Goal: Subscribe to service/newsletter

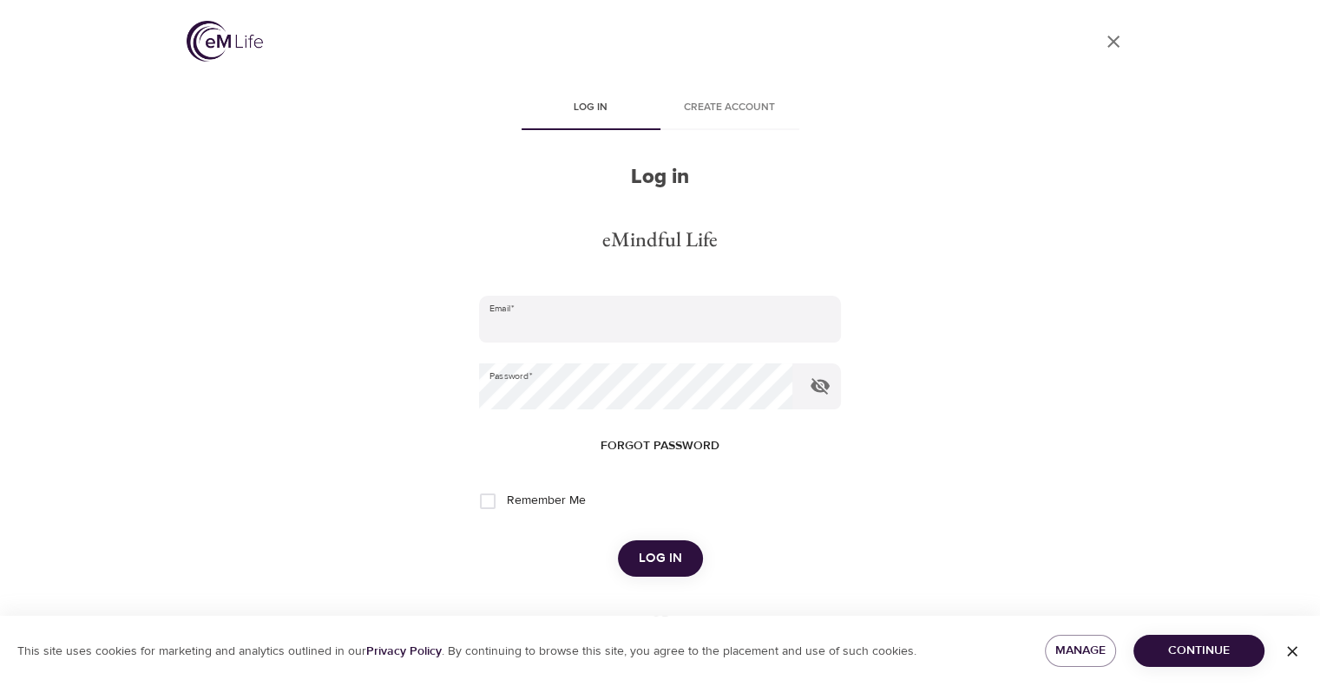
type input "[EMAIL_ADDRESS][DOMAIN_NAME]"
click at [679, 567] on span "Log in" at bounding box center [660, 559] width 43 height 23
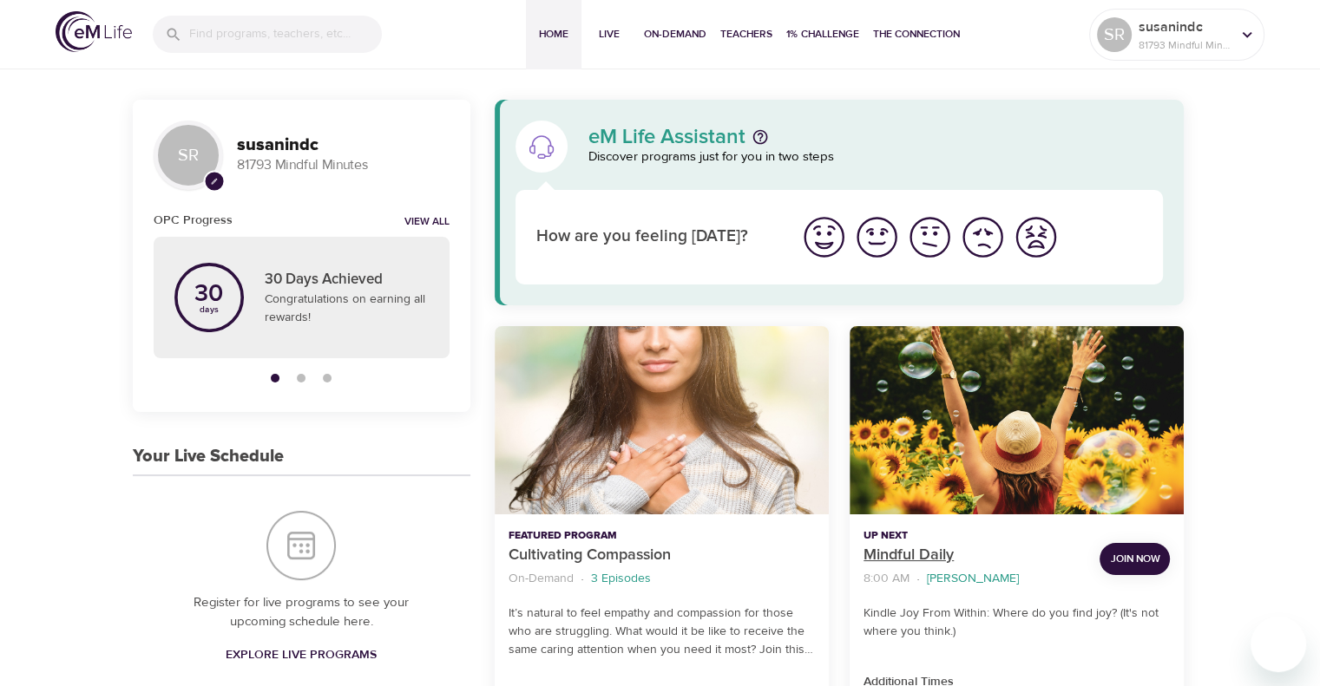
click at [928, 546] on p "Mindful Daily" at bounding box center [974, 555] width 222 height 23
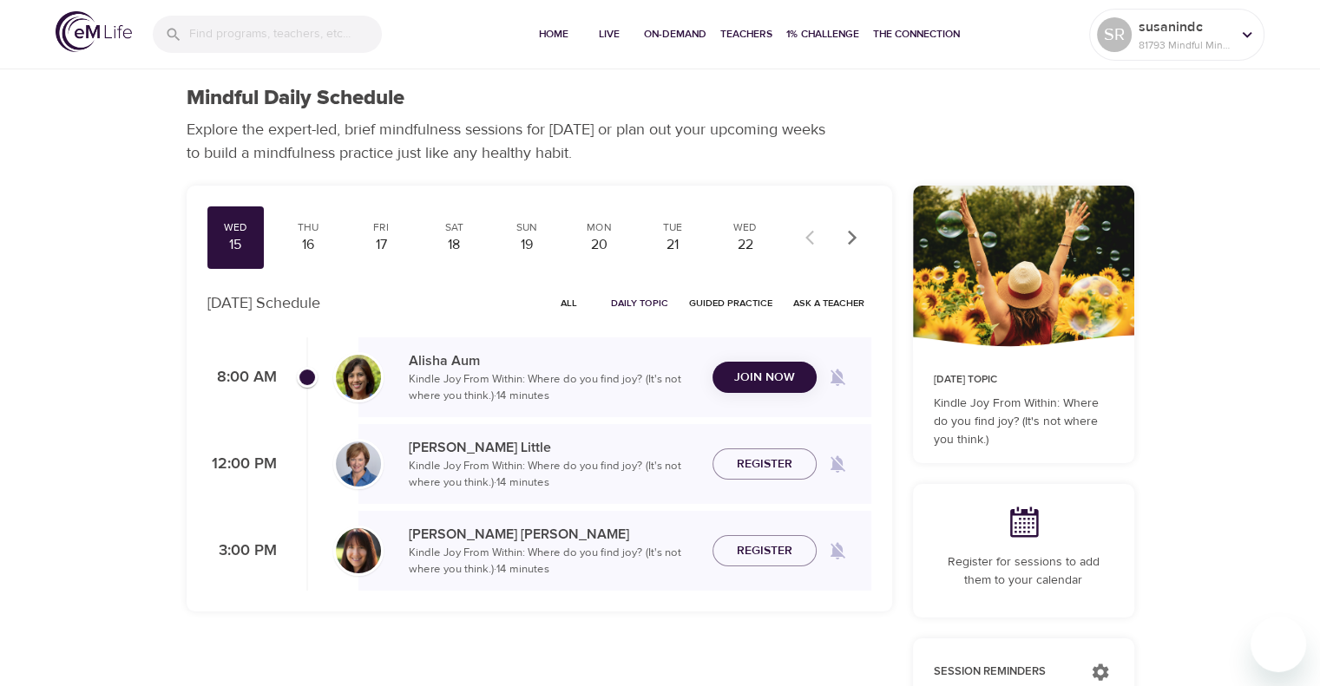
checkbox input "true"
click at [757, 379] on button "Join Now" at bounding box center [764, 367] width 104 height 32
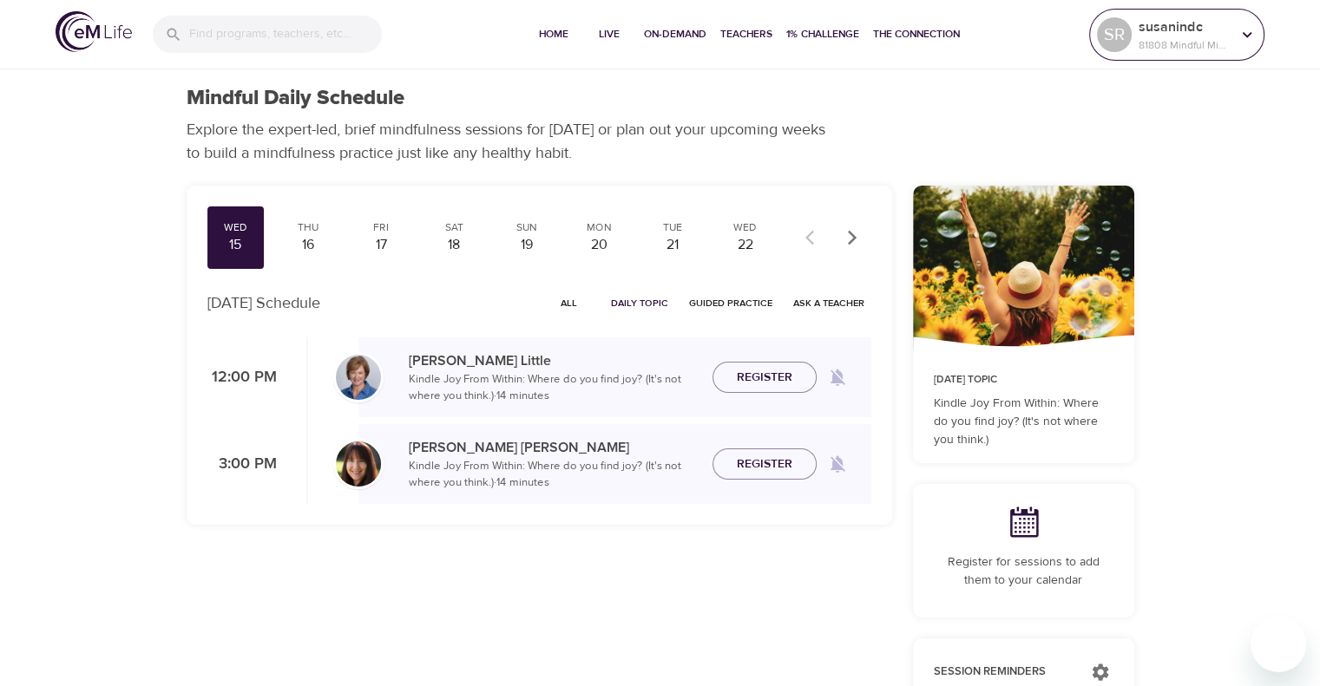
click at [1229, 27] on p "susanindc" at bounding box center [1184, 26] width 92 height 21
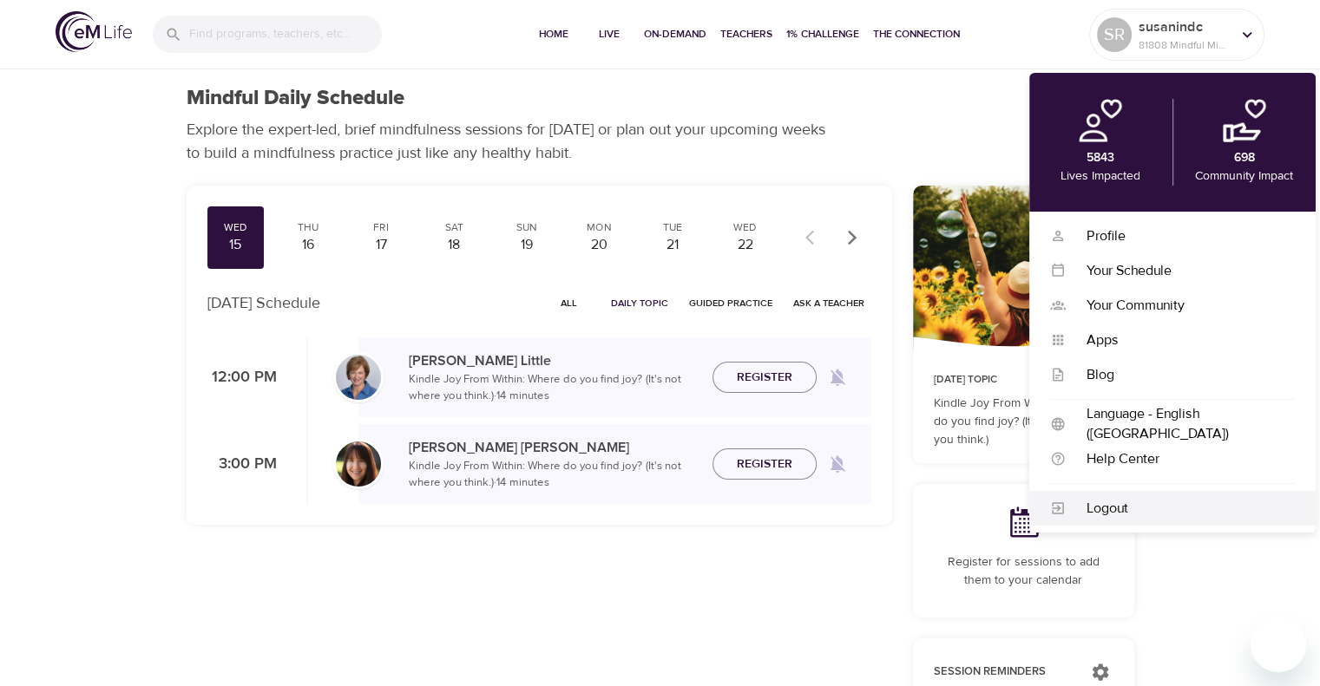
click at [1092, 509] on div "Logout" at bounding box center [1180, 509] width 229 height 20
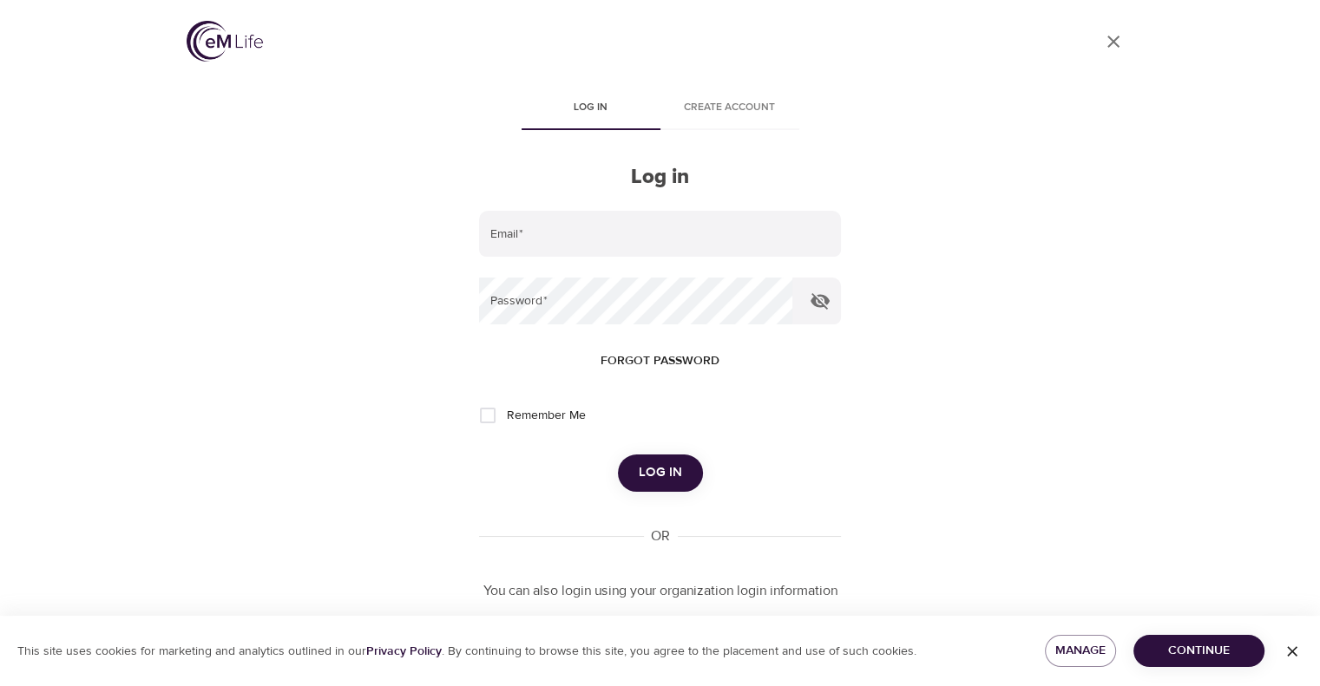
type input "[EMAIL_ADDRESS][DOMAIN_NAME]"
